Goal: Find specific page/section: Find specific page/section

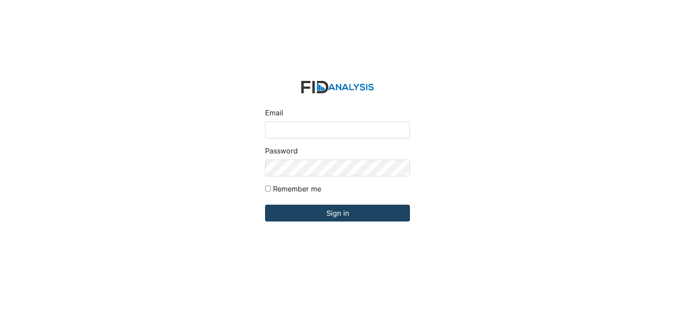
type input "[EMAIL_ADDRESS][DOMAIN_NAME]"
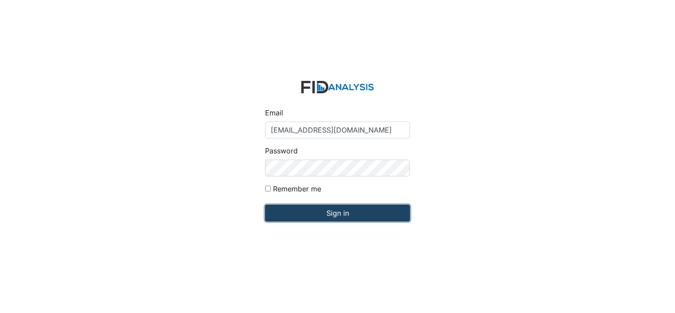
click at [334, 209] on input "Sign in" at bounding box center [337, 213] width 145 height 17
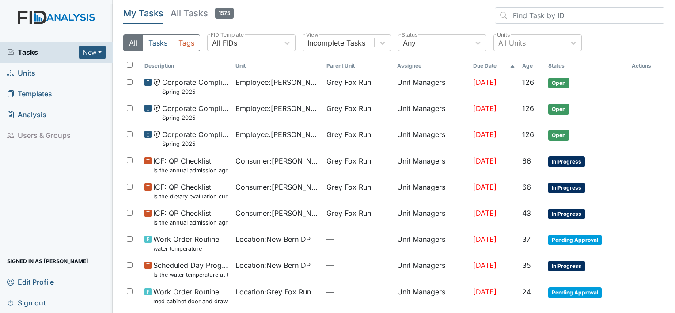
click at [34, 74] on span "Units" at bounding box center [21, 73] width 28 height 14
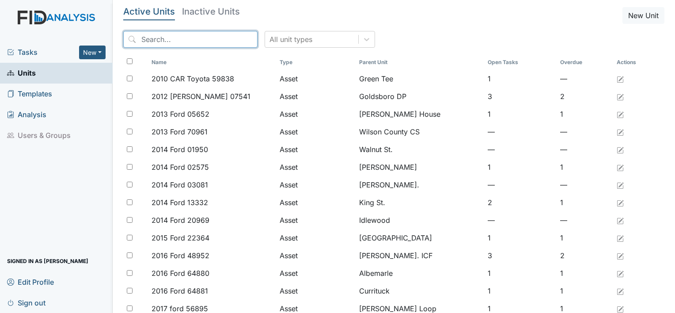
click at [165, 45] on input "search" at bounding box center [190, 39] width 134 height 17
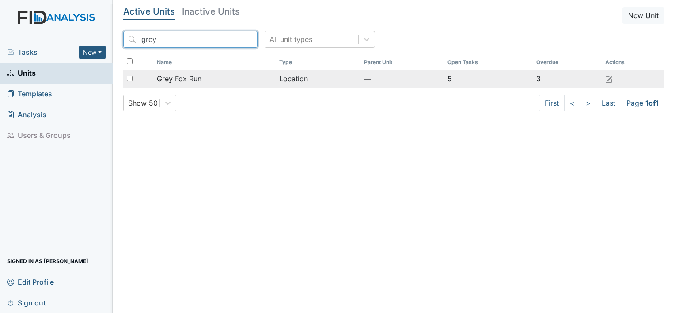
type input "grey"
click at [196, 77] on span "Grey Fox Run" at bounding box center [179, 78] width 45 height 11
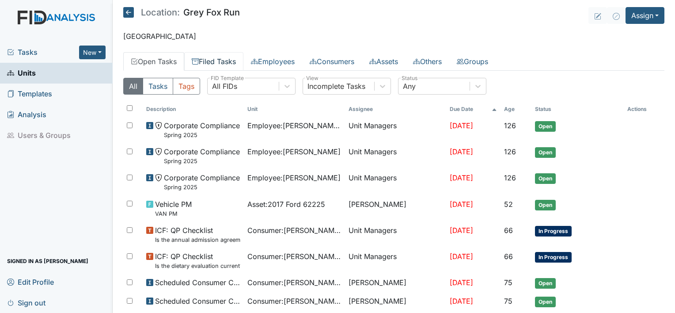
click at [229, 60] on link "Filed Tasks" at bounding box center [213, 61] width 59 height 19
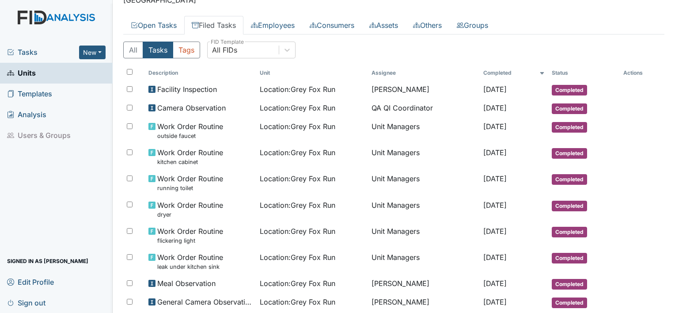
scroll to position [38, 0]
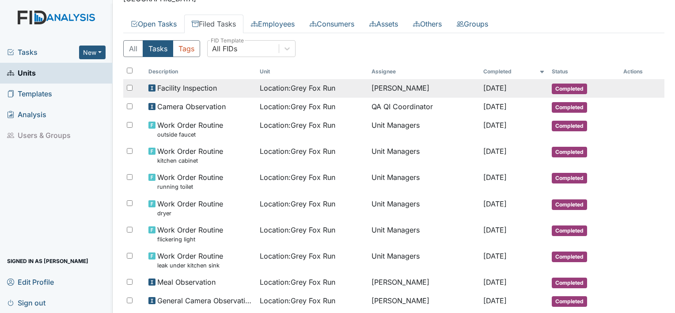
click at [311, 88] on span "Location : Grey Fox Run" at bounding box center [298, 88] width 76 height 11
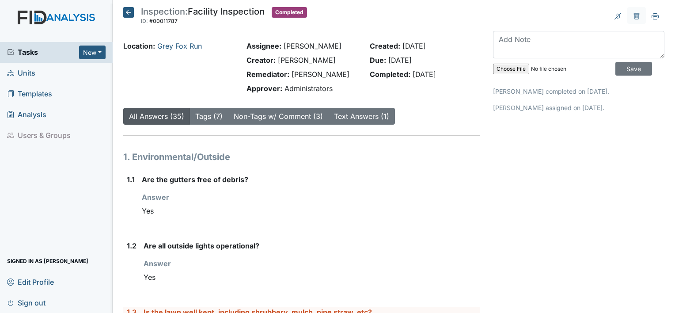
click at [125, 12] on icon at bounding box center [128, 12] width 11 height 11
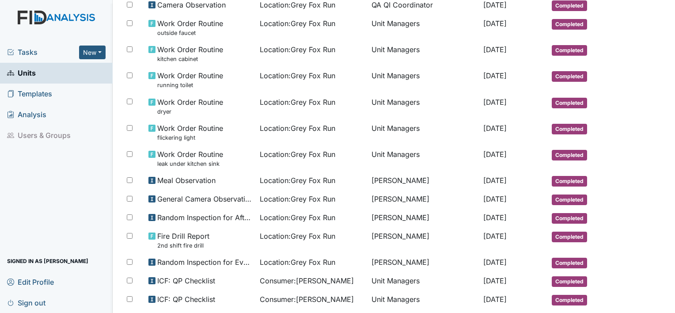
scroll to position [146, 0]
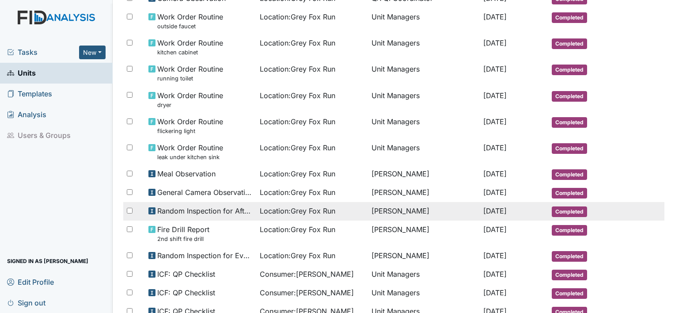
click at [202, 211] on span "Random Inspection for Afternoon" at bounding box center [205, 210] width 96 height 11
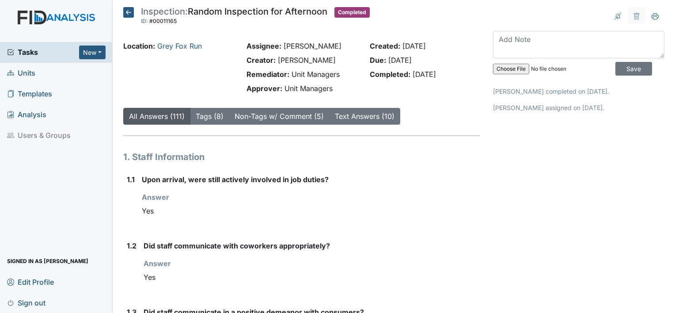
click at [33, 304] on span "Sign out" at bounding box center [26, 303] width 38 height 14
